Goal: Communication & Community: Answer question/provide support

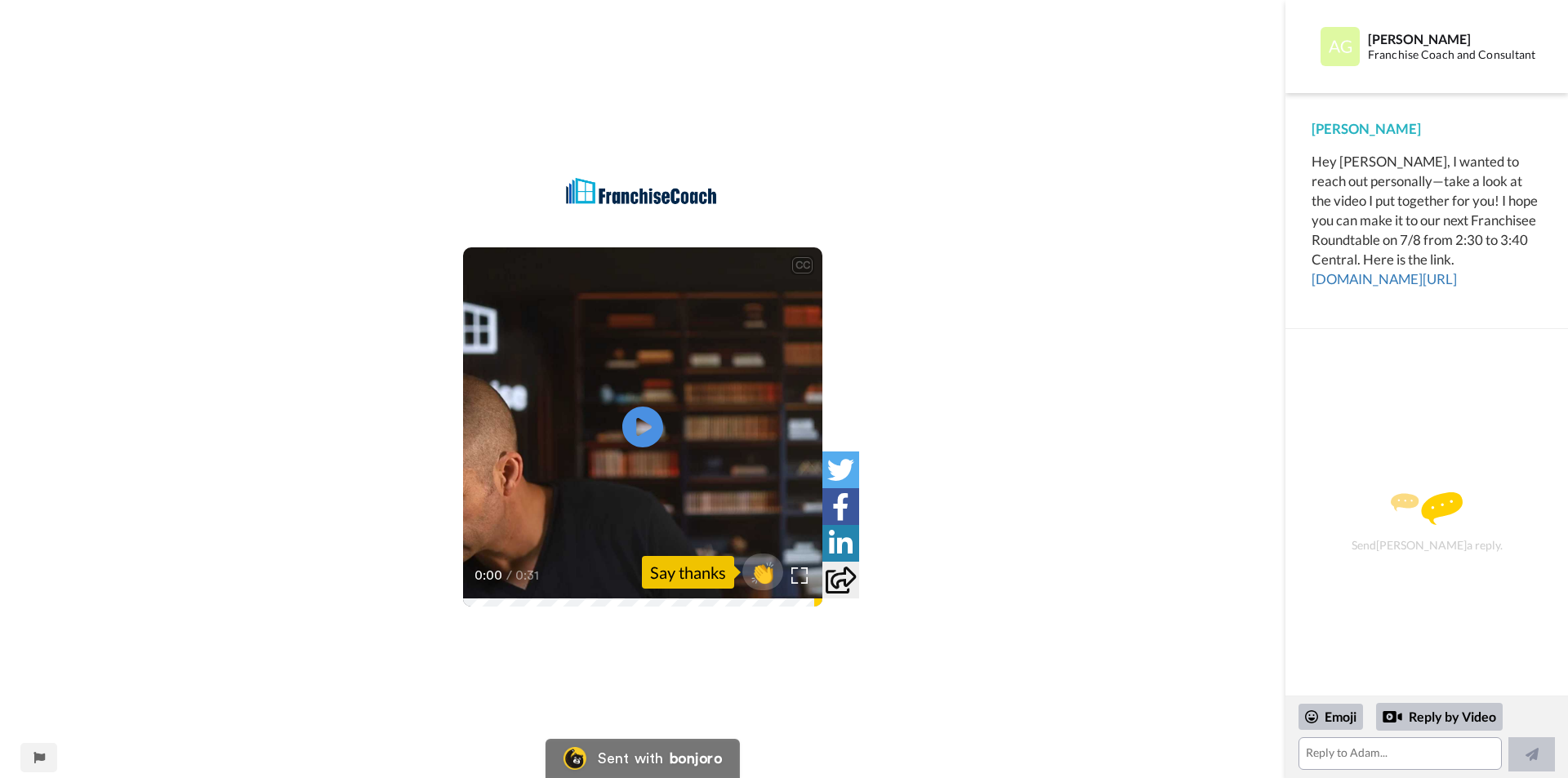
click at [637, 403] on icon "Play/Pause" at bounding box center [642, 427] width 41 height 73
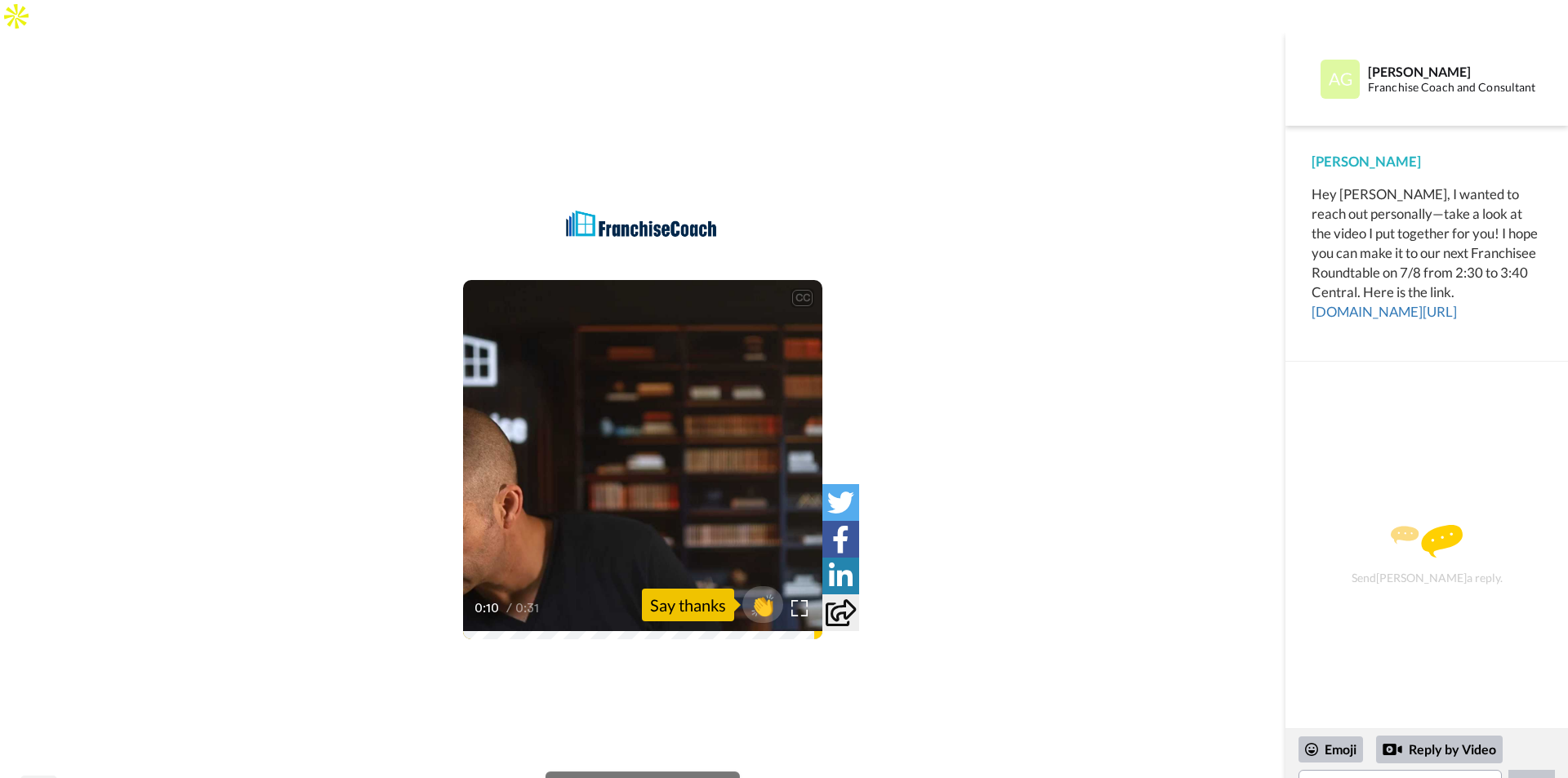
click at [1384, 396] on div "Send [PERSON_NAME] a reply." at bounding box center [1427, 555] width 238 height 330
drag, startPoint x: 565, startPoint y: 408, endPoint x: 376, endPoint y: 3, distance: 446.9
click at [566, 408] on video at bounding box center [643, 459] width 359 height 359
click at [630, 439] on icon at bounding box center [643, 460] width 43 height 43
click at [624, 421] on icon "Play/Pause" at bounding box center [643, 460] width 43 height 78
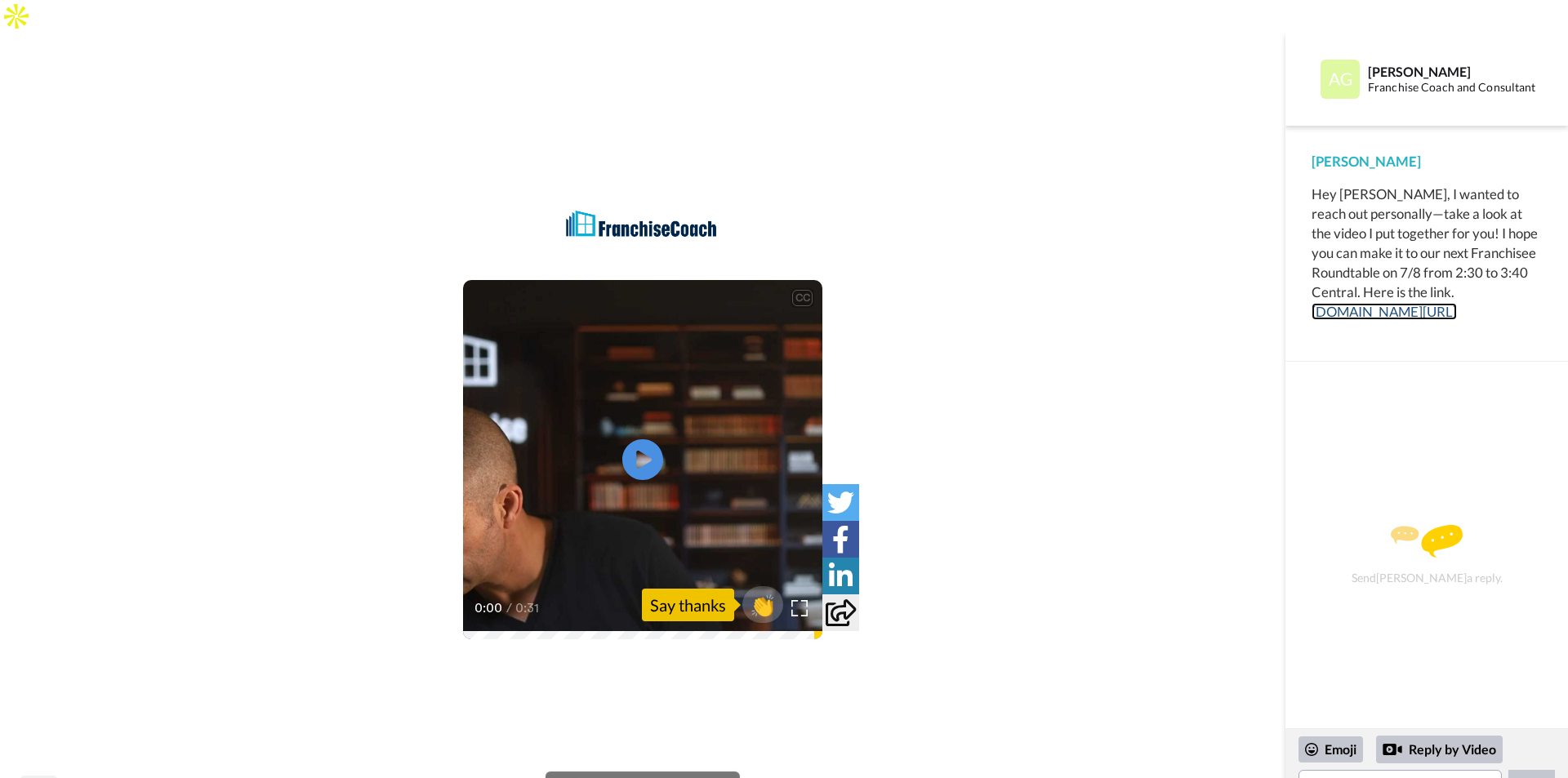
click at [1346, 303] on link "[DOMAIN_NAME][URL]" at bounding box center [1384, 312] width 145 height 17
click at [990, 73] on div "CC Play/Pause 0:00 / 0:31 👏 Say thanks" at bounding box center [643, 421] width 1286 height 778
